Goal: Transaction & Acquisition: Obtain resource

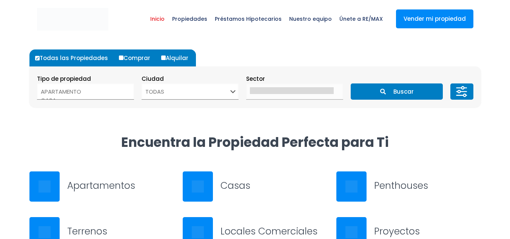
select select
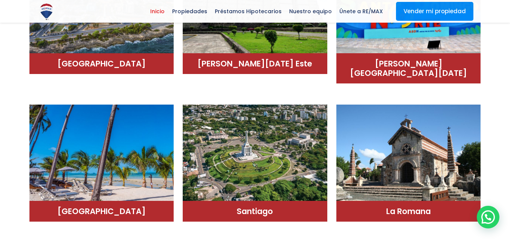
scroll to position [538, 0]
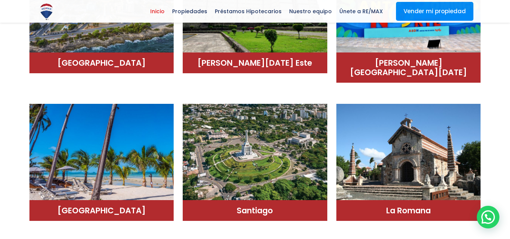
click at [259, 154] on img at bounding box center [255, 155] width 145 height 102
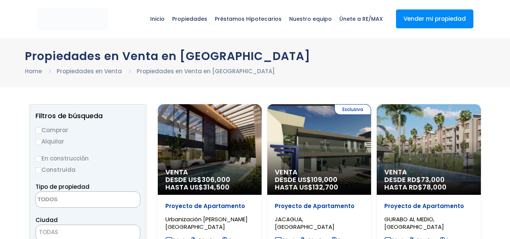
select select
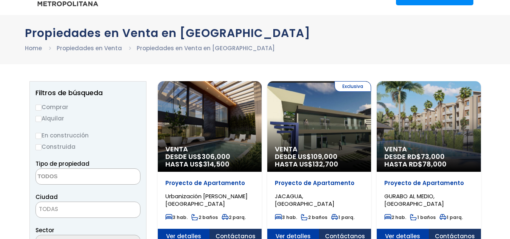
scroll to position [23, 0]
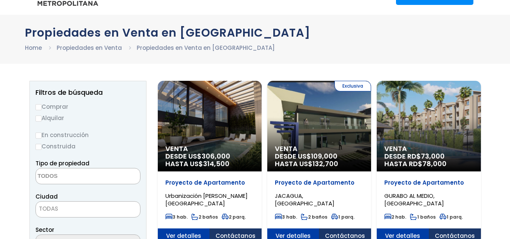
click at [40, 119] on input "Alquilar" at bounding box center [38, 118] width 6 height 6
radio input "true"
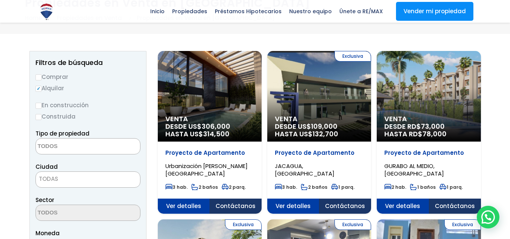
scroll to position [68, 0]
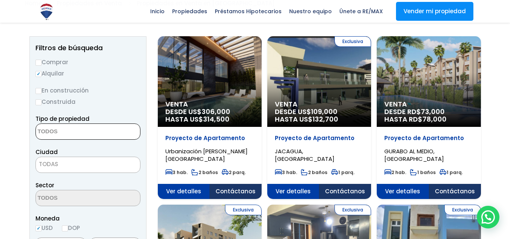
click at [88, 125] on textarea "Search" at bounding box center [72, 132] width 73 height 16
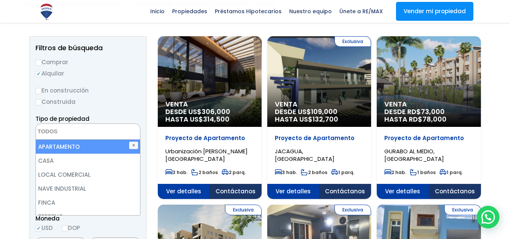
click at [120, 146] on li "APARTAMENTO" at bounding box center [88, 147] width 104 height 14
select select "apartment"
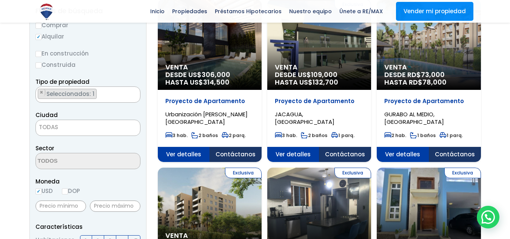
scroll to position [106, 0]
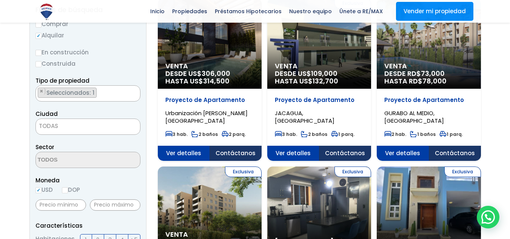
click at [109, 127] on span "TODAS" at bounding box center [88, 126] width 104 height 11
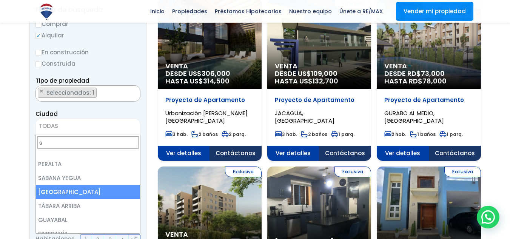
scroll to position [0, 0]
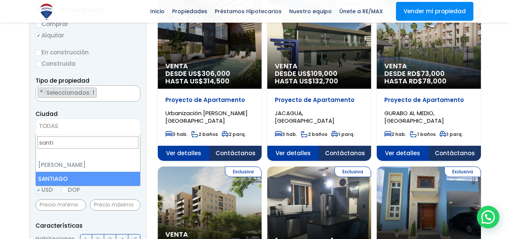
type input "santi"
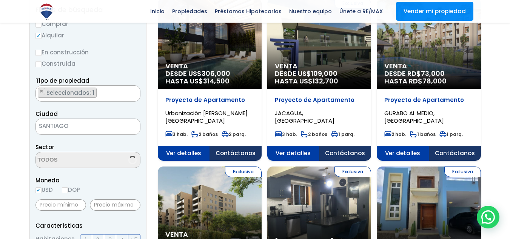
select select "120"
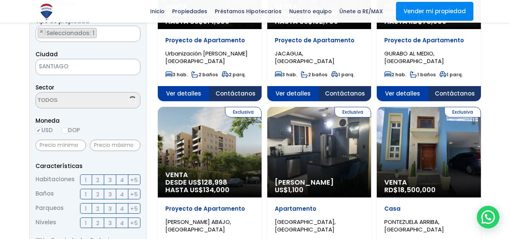
scroll to position [167, 0]
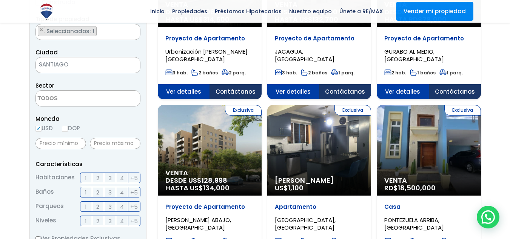
click at [68, 128] on input "DOP" at bounding box center [65, 129] width 6 height 6
radio input "true"
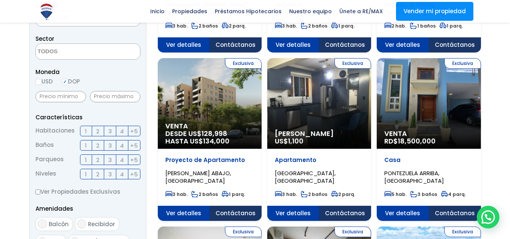
scroll to position [214, 0]
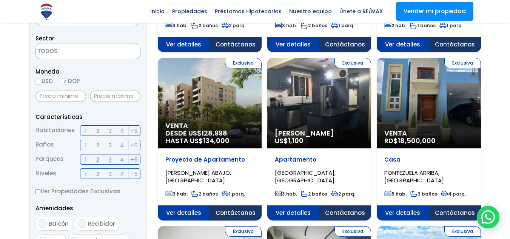
click at [109, 131] on span "3" at bounding box center [109, 130] width 3 height 9
click at [0, 0] on input "3" at bounding box center [0, 0] width 0 height 0
click at [100, 143] on label "2" at bounding box center [98, 145] width 12 height 11
click at [0, 0] on input "2" at bounding box center [0, 0] width 0 height 0
click at [97, 159] on span "2" at bounding box center [97, 159] width 3 height 9
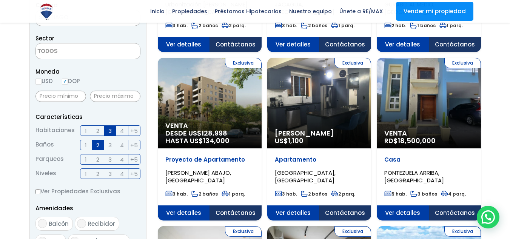
click at [0, 0] on input "2" at bounding box center [0, 0] width 0 height 0
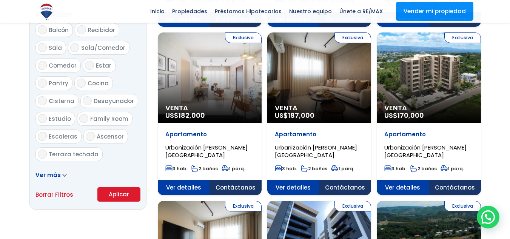
scroll to position [385, 0]
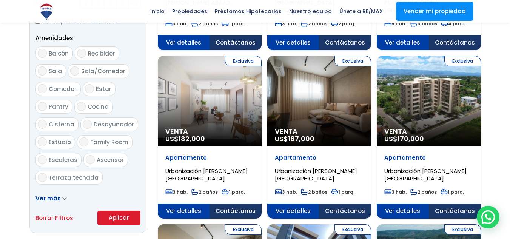
click at [63, 199] on icon at bounding box center [64, 199] width 3 height 2
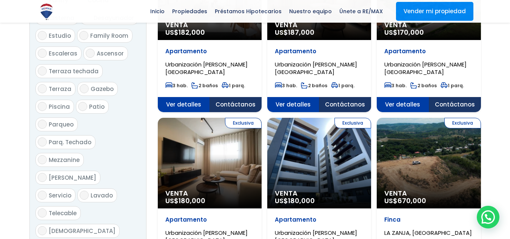
scroll to position [499, 0]
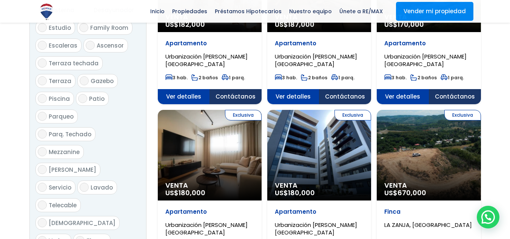
click at [44, 183] on input "Servicio" at bounding box center [42, 187] width 9 height 9
checkbox input "true"
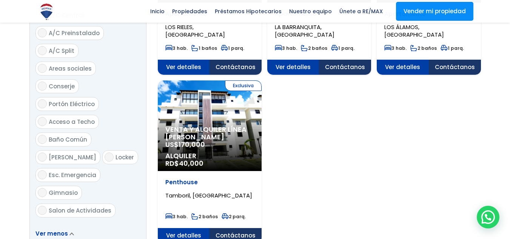
scroll to position [887, 0]
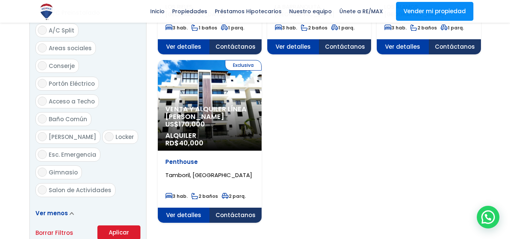
click at [103, 225] on button "Aplicar" at bounding box center [118, 232] width 43 height 14
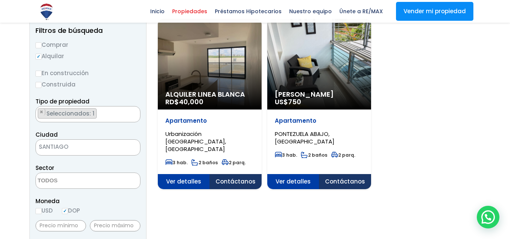
scroll to position [85, 0]
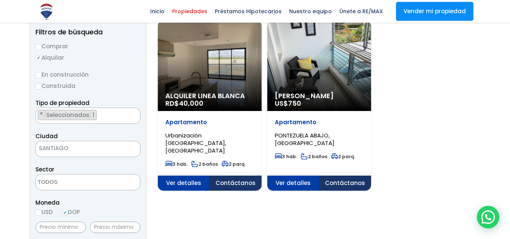
click at [246, 98] on span "Alquiler Linea Blanca" at bounding box center [209, 96] width 89 height 8
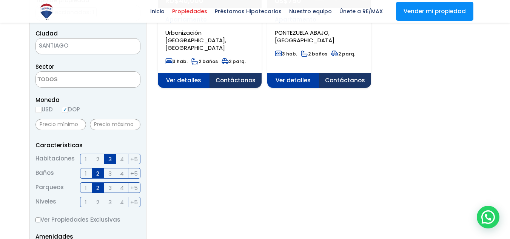
scroll to position [191, 0]
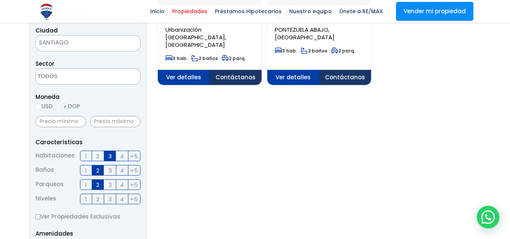
click at [99, 172] on span "2" at bounding box center [97, 170] width 3 height 9
click at [0, 0] on input "2" at bounding box center [0, 0] width 0 height 0
click at [99, 183] on span "2" at bounding box center [97, 184] width 3 height 9
click at [0, 0] on input "2" at bounding box center [0, 0] width 0 height 0
click at [111, 159] on span "3" at bounding box center [109, 155] width 3 height 9
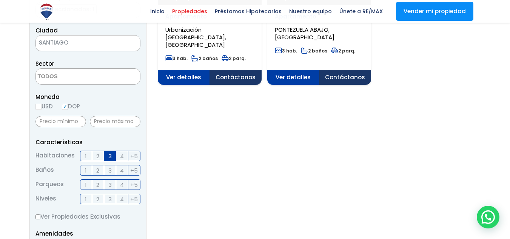
click at [0, 0] on input "3" at bounding box center [0, 0] width 0 height 0
click at [80, 77] on textarea "Search" at bounding box center [72, 77] width 73 height 16
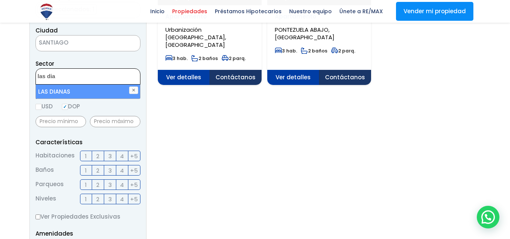
type textarea "las dia"
click at [80, 95] on li "LAS DIANAS" at bounding box center [88, 92] width 104 height 14
select select "9821"
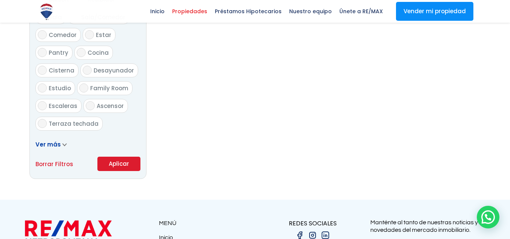
click at [57, 142] on span "Ver más" at bounding box center [47, 144] width 25 height 8
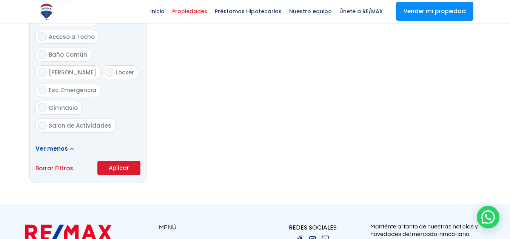
scroll to position [927, 0]
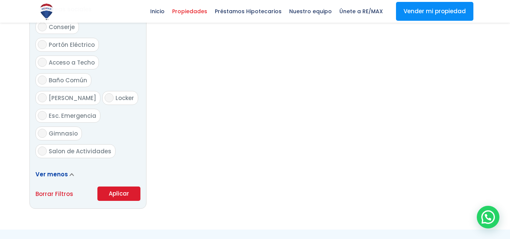
click at [125, 186] on button "Aplicar" at bounding box center [118, 193] width 43 height 14
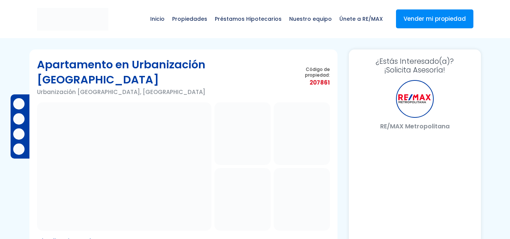
select select "DO"
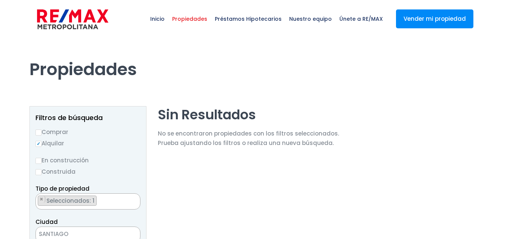
scroll to position [109, 0]
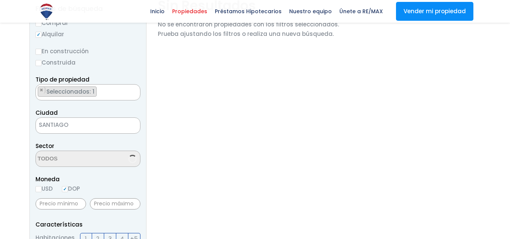
select select "9821"
click at [77, 156] on span "Seleccionados: 1" at bounding box center [71, 158] width 51 height 8
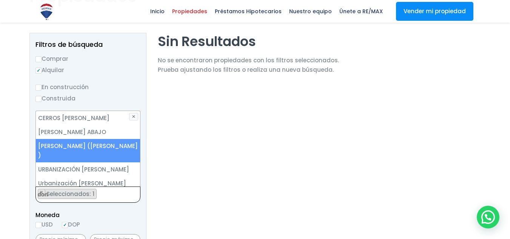
scroll to position [71, 0]
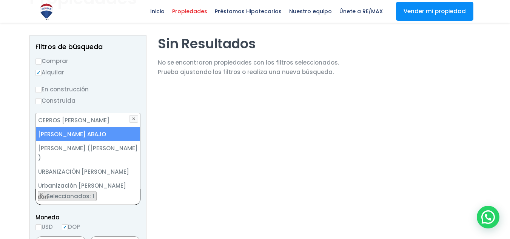
type textarea "don"
click at [74, 135] on li "DON PEDRO ABAJO" at bounding box center [88, 134] width 104 height 14
select select "9913"
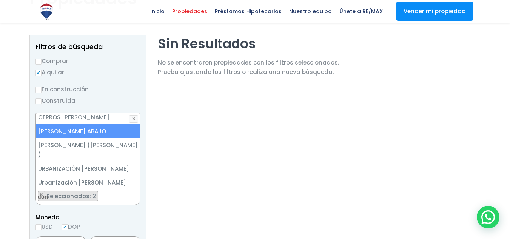
scroll to position [4, 0]
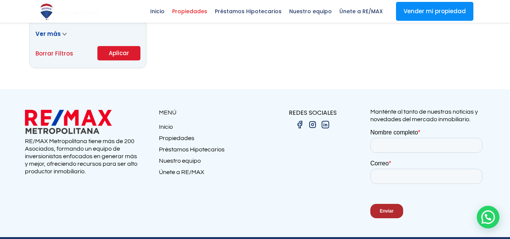
scroll to position [567, 0]
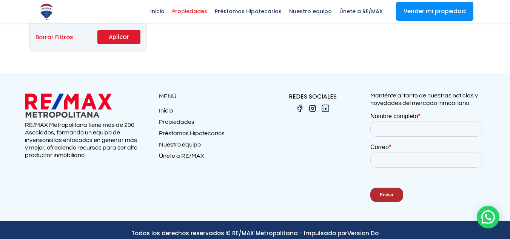
click at [126, 37] on button "Aplicar" at bounding box center [118, 37] width 43 height 14
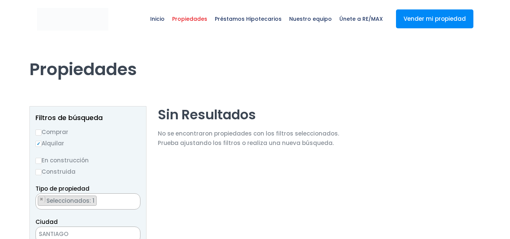
select select "9913"
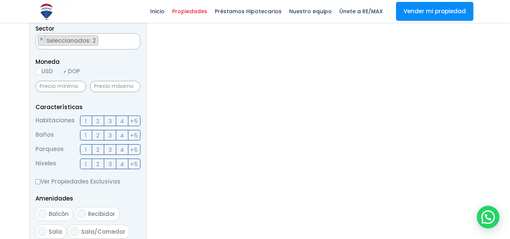
scroll to position [214, 0]
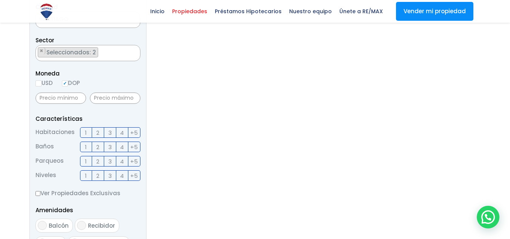
click at [112, 45] on ul "× Seleccionados: 2 × Seleccionados: 2" at bounding box center [83, 53] width 95 height 16
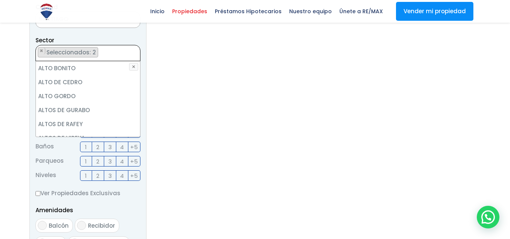
scroll to position [964, 0]
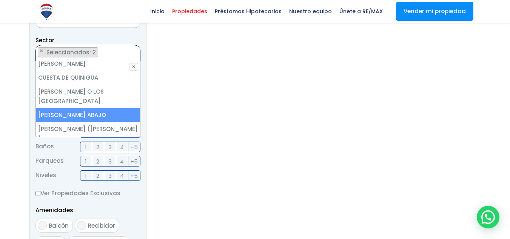
click at [111, 54] on ul "× Seleccionados: 2 × Seleccionados: 2" at bounding box center [83, 53] width 95 height 16
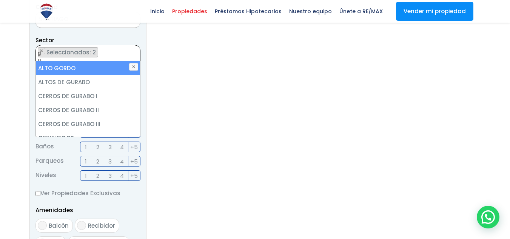
type textarea "g"
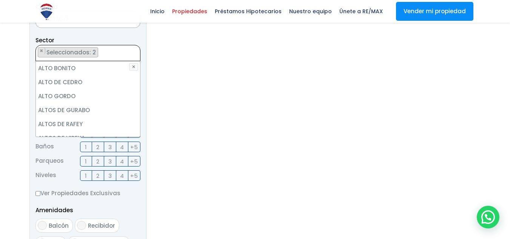
type textarea "LAS DIANAS"
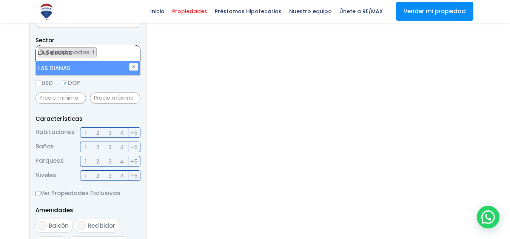
click at [242, 147] on section "Sin Resultados No se encontraron propiedades con los filtros seleccionados. Pru…" at bounding box center [248, 148] width 181 height 514
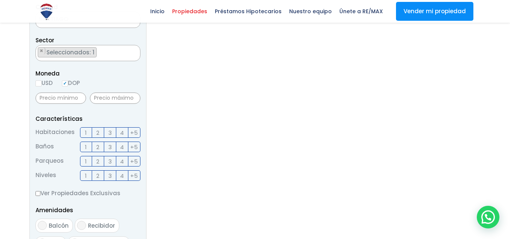
click at [106, 54] on ul "× Seleccionados: 1" at bounding box center [83, 53] width 95 height 16
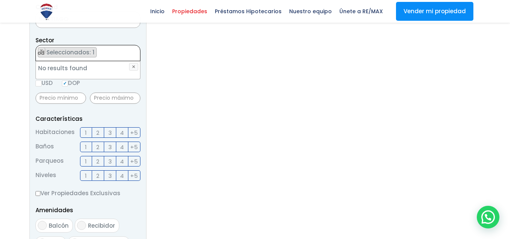
type textarea "o"
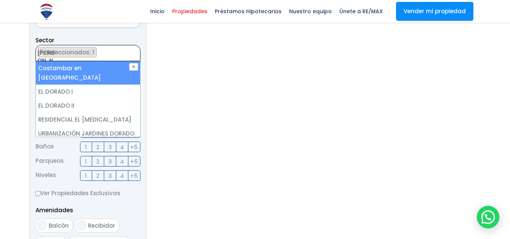
type textarea "[PERSON_NAME]"
click at [165, 83] on section "Sin Resultados No se encontraron propiedades con los filtros seleccionados. Pru…" at bounding box center [248, 148] width 181 height 514
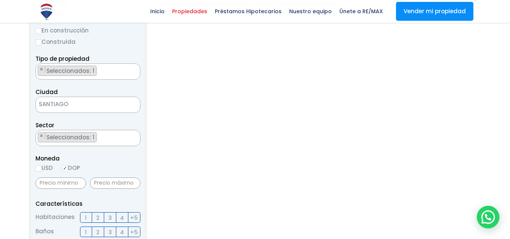
scroll to position [129, 0]
click at [105, 138] on ul "× Seleccionados: 1" at bounding box center [83, 139] width 95 height 16
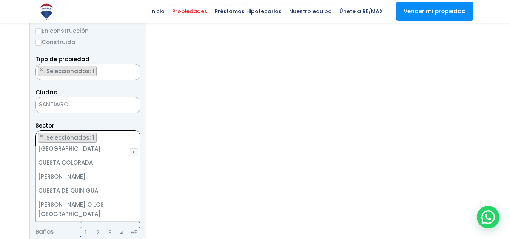
scroll to position [934, 0]
